Goal: Communication & Community: Answer question/provide support

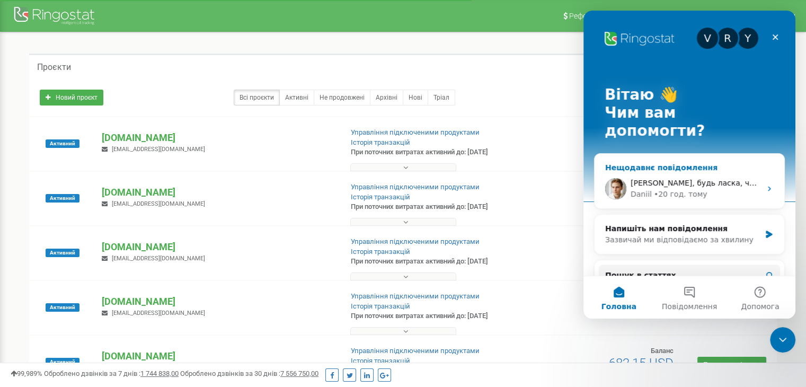
click at [687, 169] on div "[PERSON_NAME], будь ласка, чи вдалося звернутись до оператора та чи отримали як…" at bounding box center [690, 188] width 190 height 39
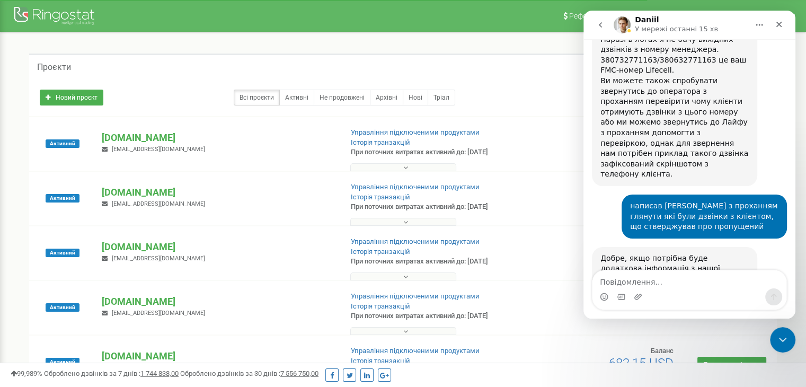
scroll to position [2272, 0]
click at [672, 289] on div "Месенджер Intercom" at bounding box center [690, 296] width 194 height 17
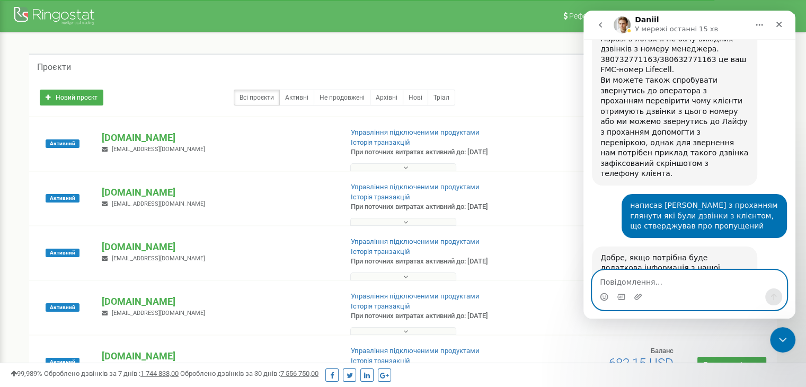
click at [669, 285] on textarea "Повідомлення..." at bounding box center [690, 279] width 194 height 18
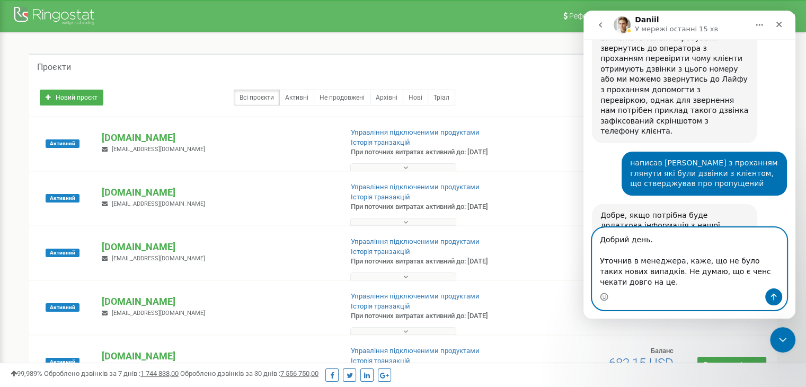
scroll to position [2325, 0]
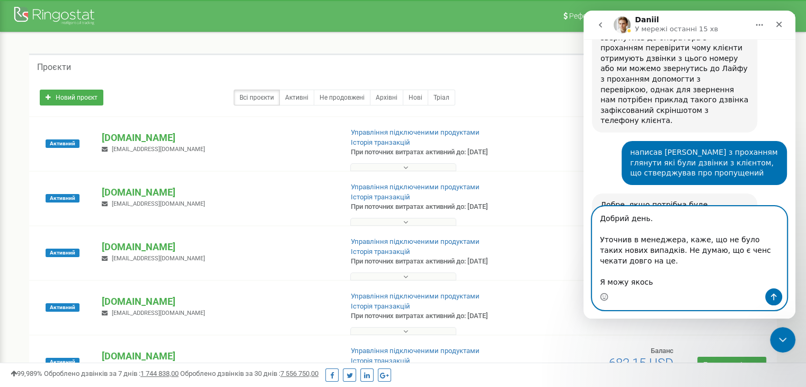
click at [715, 251] on textarea "Добрий день. Уточнив в менеджера, каже, що не було таких нових випадків. Не дум…" at bounding box center [690, 248] width 194 height 82
click at [679, 285] on textarea "Добрий день. Уточнив в менеджера, каже, що не було таких нових випадків. Не дум…" at bounding box center [690, 248] width 194 height 82
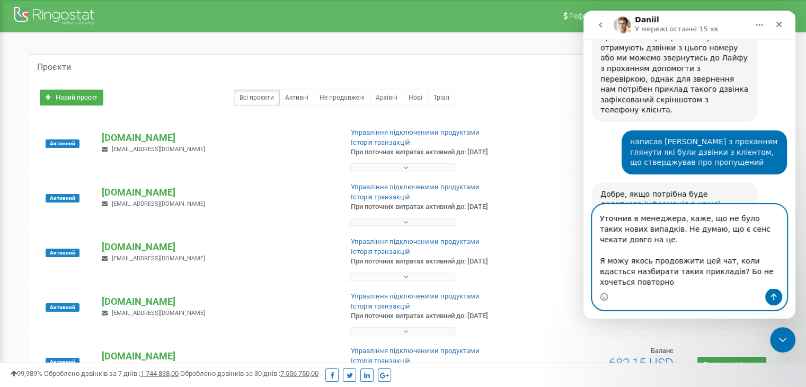
scroll to position [2337, 0]
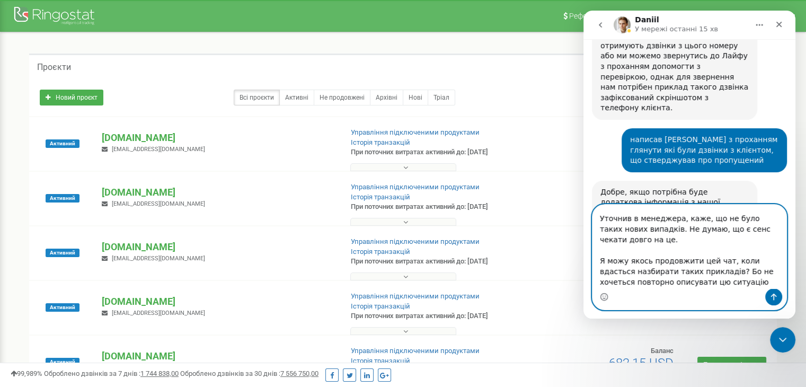
type textarea "Добрий день. Уточнив в менеджера, каже, що не було таких нових випадків. Не дум…"
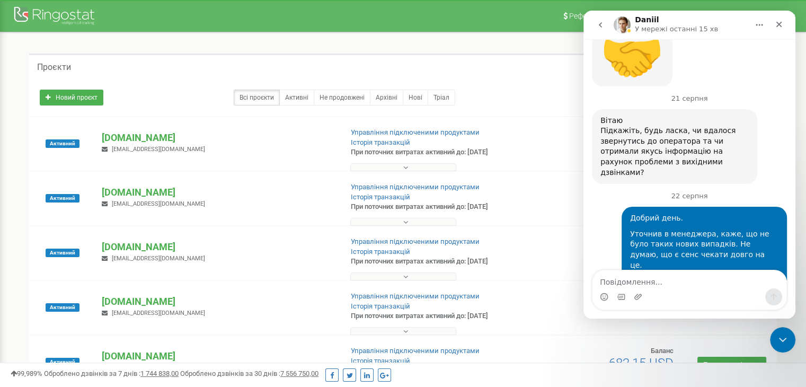
scroll to position [2599, 0]
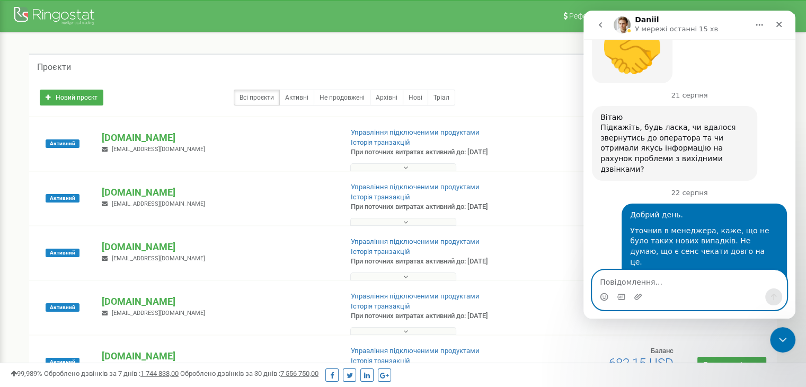
click at [707, 287] on textarea "Повідомлення..." at bounding box center [690, 279] width 194 height 18
type textarea "ок, дякую, давайте закриати це звернення"
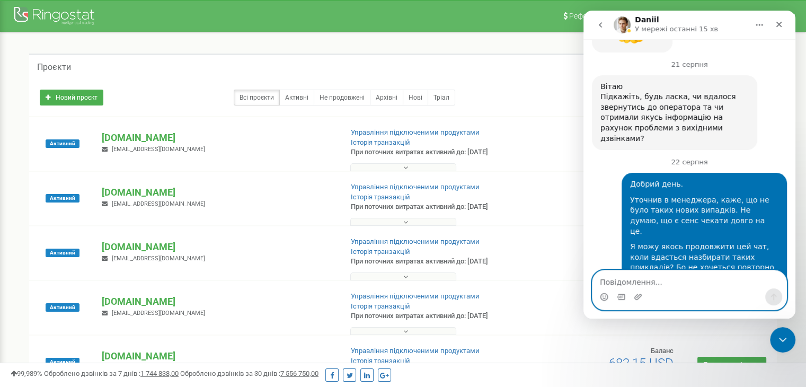
scroll to position [2630, 0]
type textarea ")"
